Goal: Information Seeking & Learning: Find specific fact

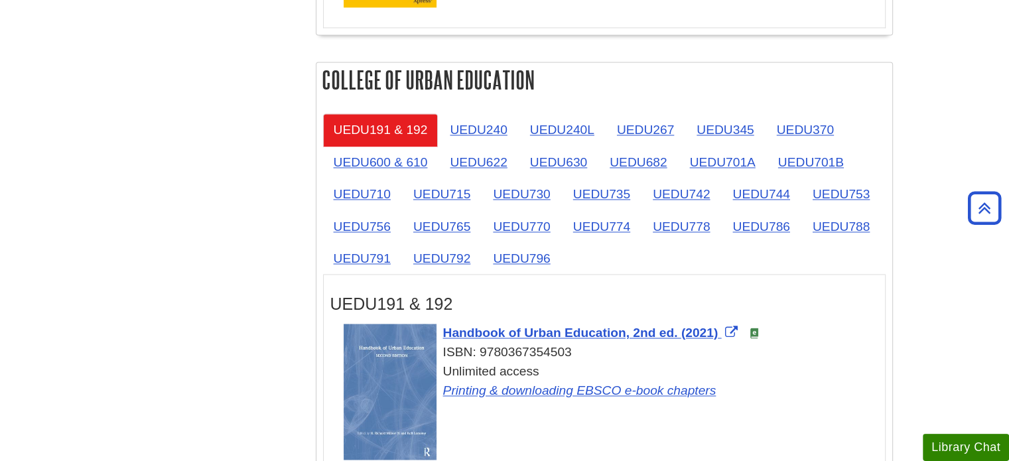
scroll to position [2100, 0]
click at [690, 185] on link "UEDU742" at bounding box center [681, 194] width 78 height 33
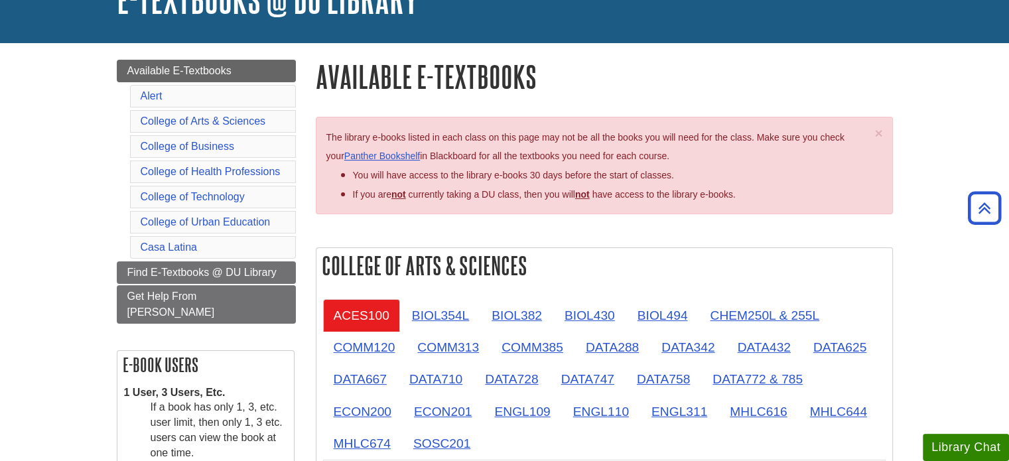
scroll to position [0, 0]
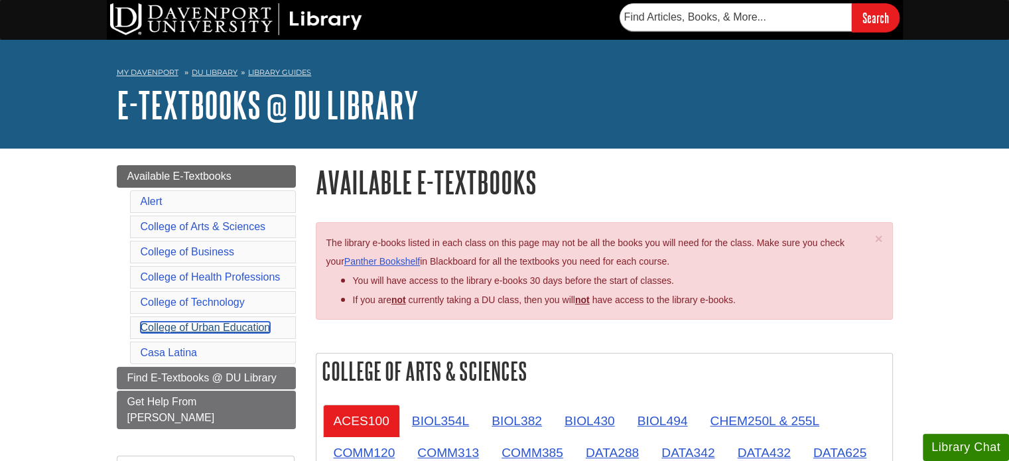
click at [262, 329] on link "College of Urban Education" at bounding box center [206, 327] width 130 height 11
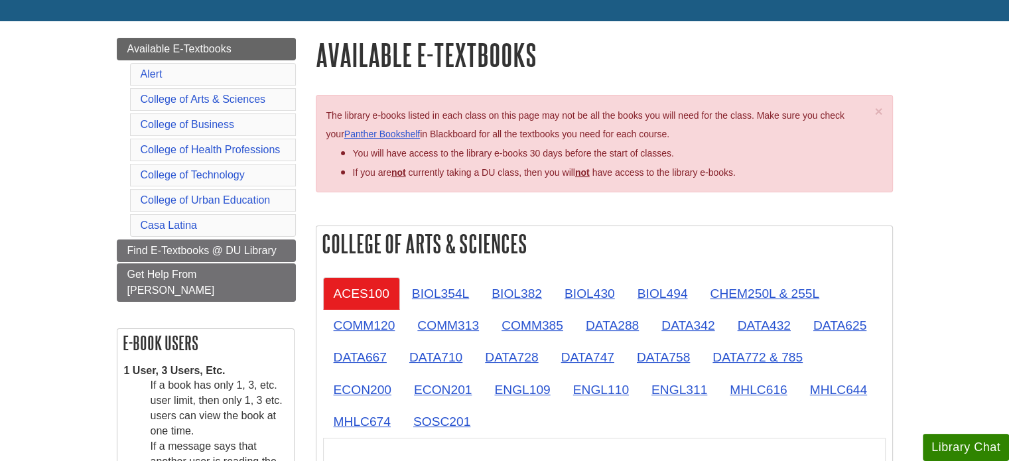
scroll to position [127, 0]
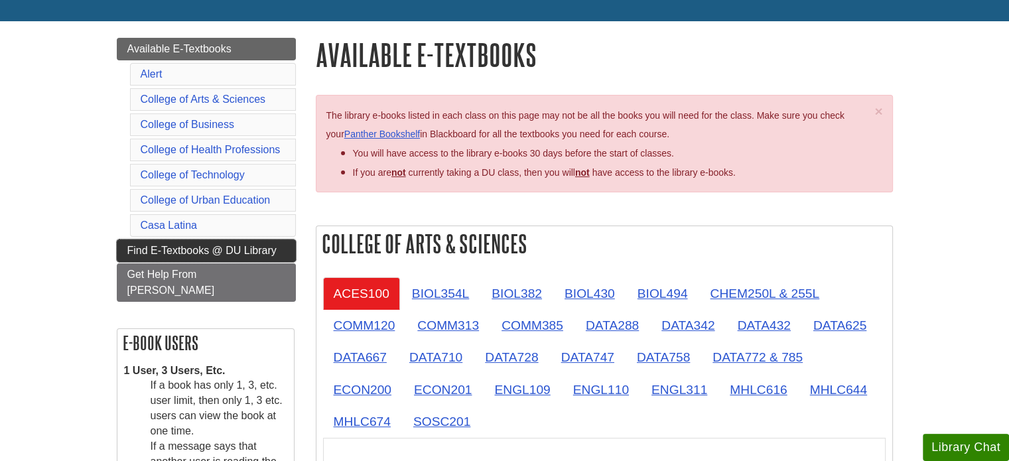
click at [241, 250] on span "Find E-Textbooks @ DU Library" at bounding box center [201, 250] width 149 height 11
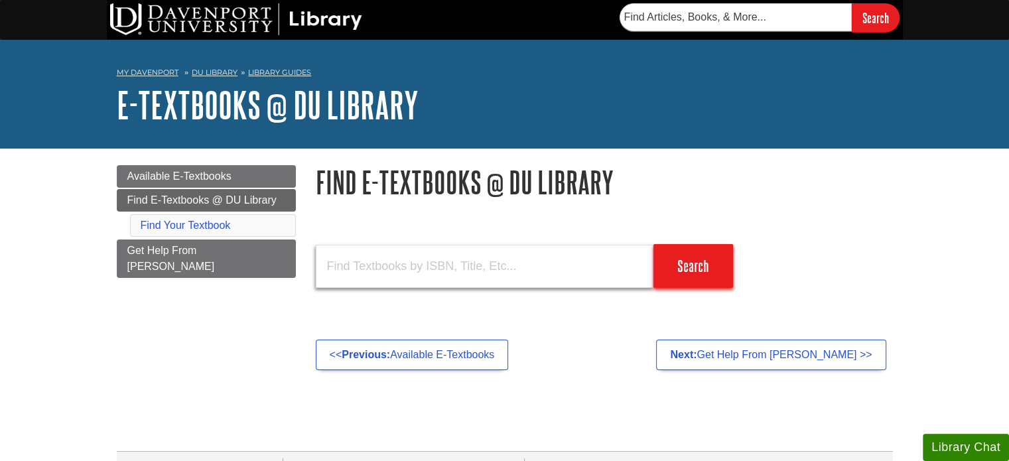
click at [538, 270] on input "text" at bounding box center [485, 266] width 338 height 43
type input "redefining the goal"
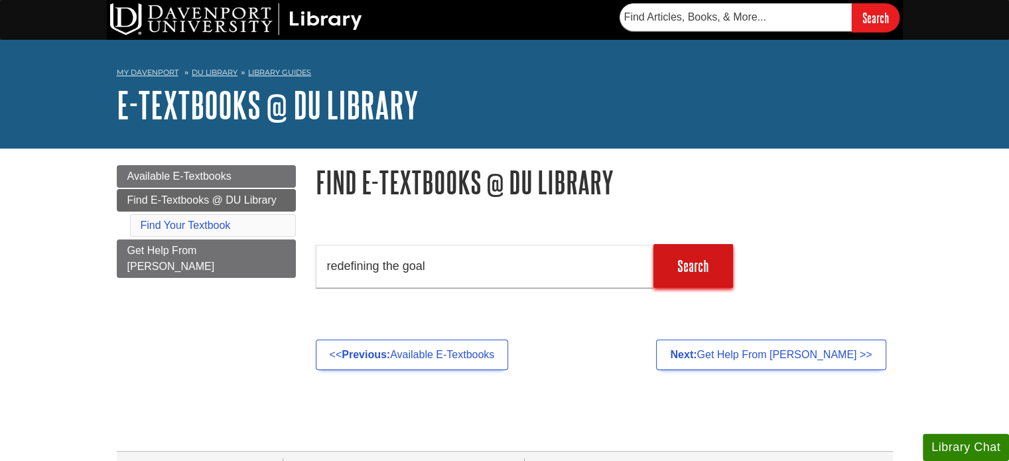
click at [678, 271] on input "Search" at bounding box center [694, 266] width 80 height 44
